Goal: Information Seeking & Learning: Find specific fact

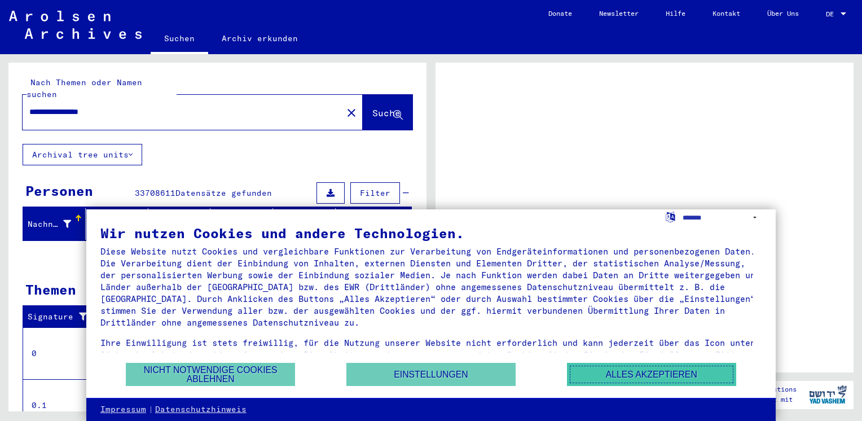
click at [701, 383] on button "Alles akzeptieren" at bounding box center [651, 374] width 169 height 23
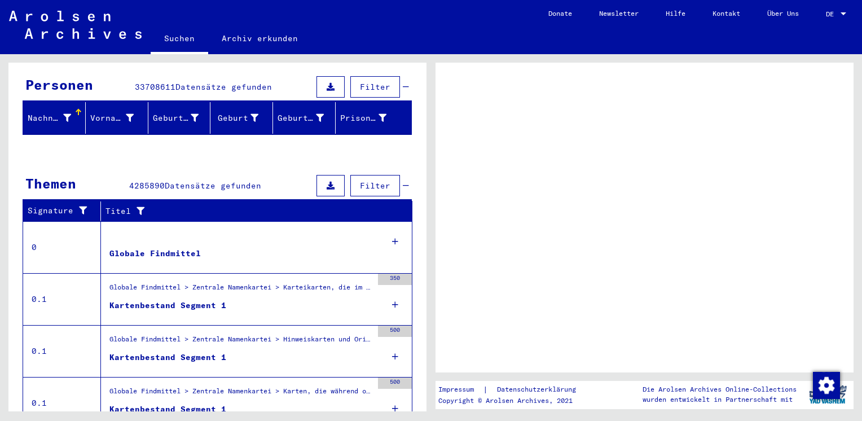
scroll to position [194, 0]
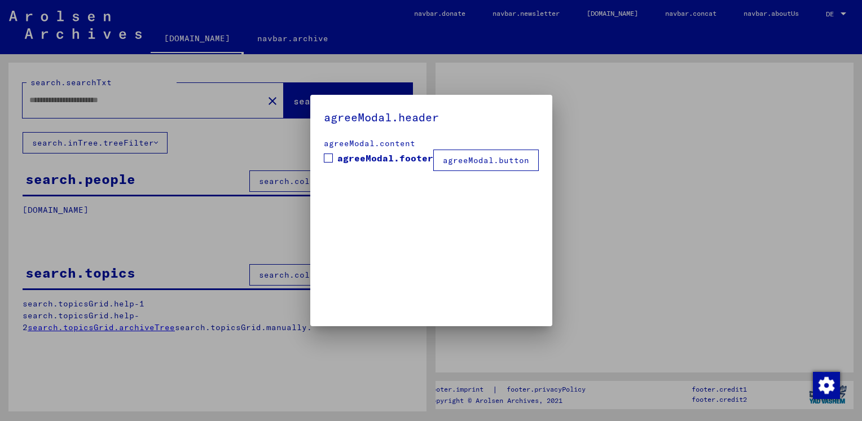
type input "**********"
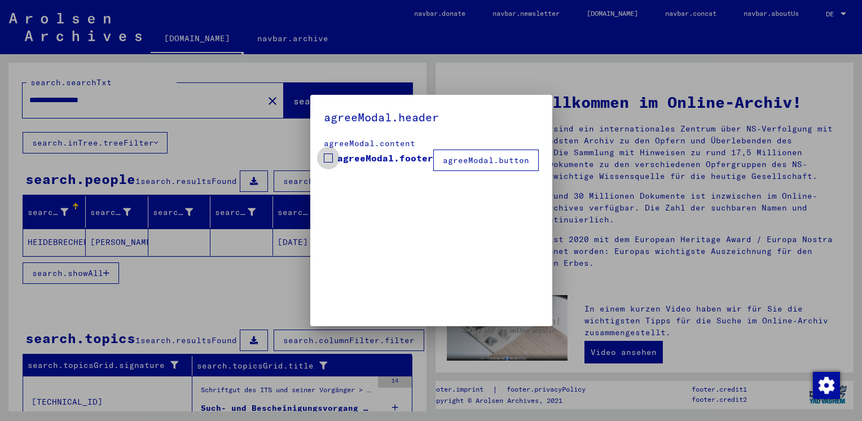
click at [338, 154] on label "agreeModal.footer" at bounding box center [378, 158] width 109 height 14
click at [456, 164] on button "agreeModal.button" at bounding box center [485, 159] width 105 height 21
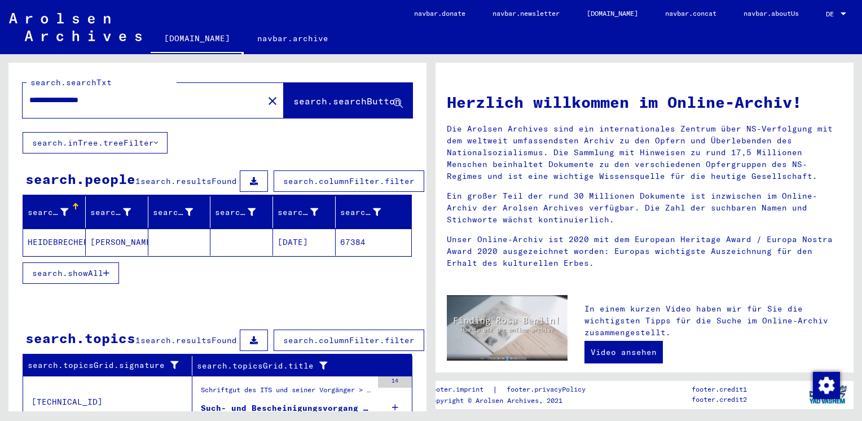
scroll to position [65, 0]
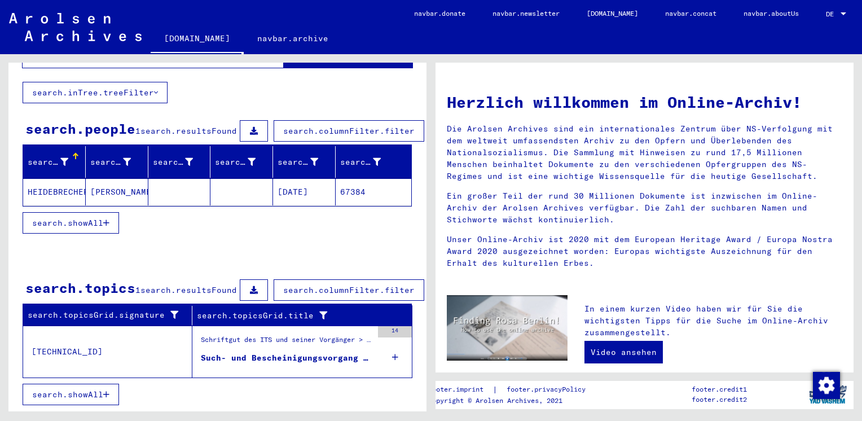
click at [242, 356] on figure "Such- und Bescheinigungsvorgang Nr. 943.735 für [PERSON_NAME] geboren [DEMOGRAP…" at bounding box center [286, 360] width 171 height 17
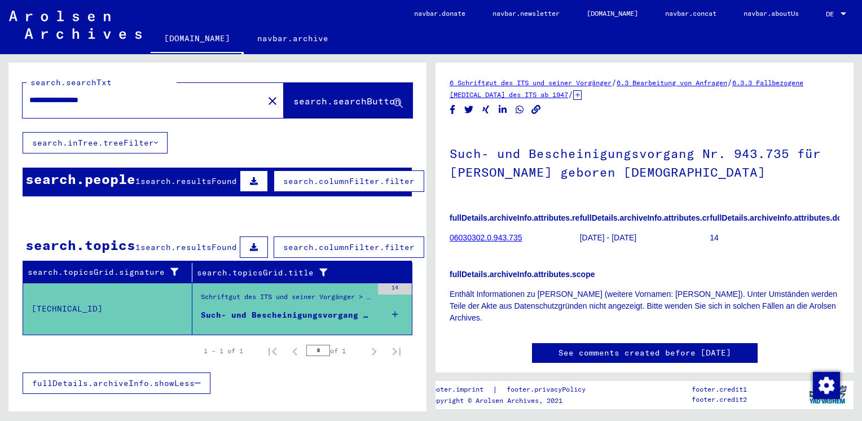
click at [528, 218] on b "fullDetails.archiveInfo.attributes.referenceCode" at bounding box center [538, 217] width 178 height 9
click at [505, 241] on link "06030302.0.943.735" at bounding box center [485, 237] width 72 height 9
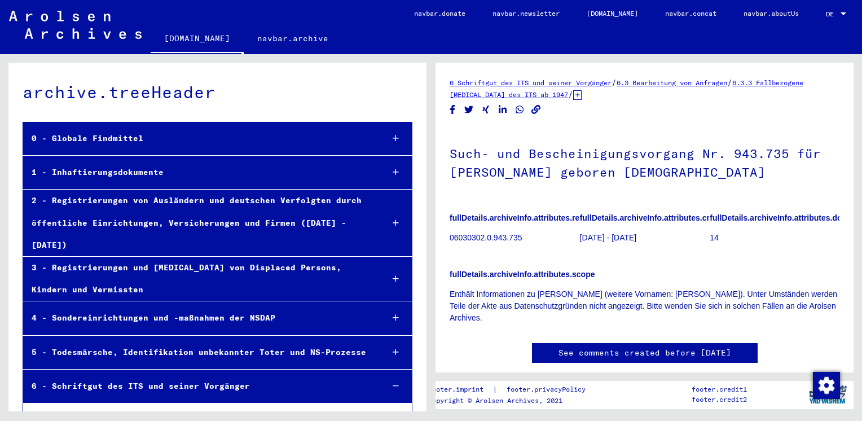
scroll to position [30756, 0]
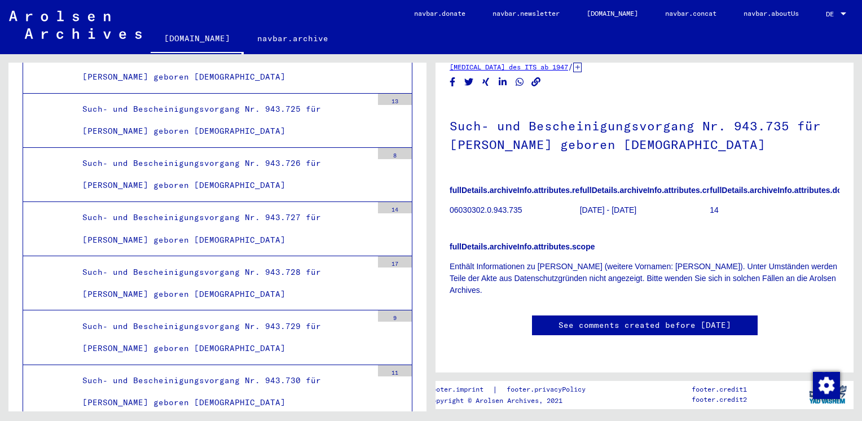
scroll to position [385, 0]
